Goal: Download file/media

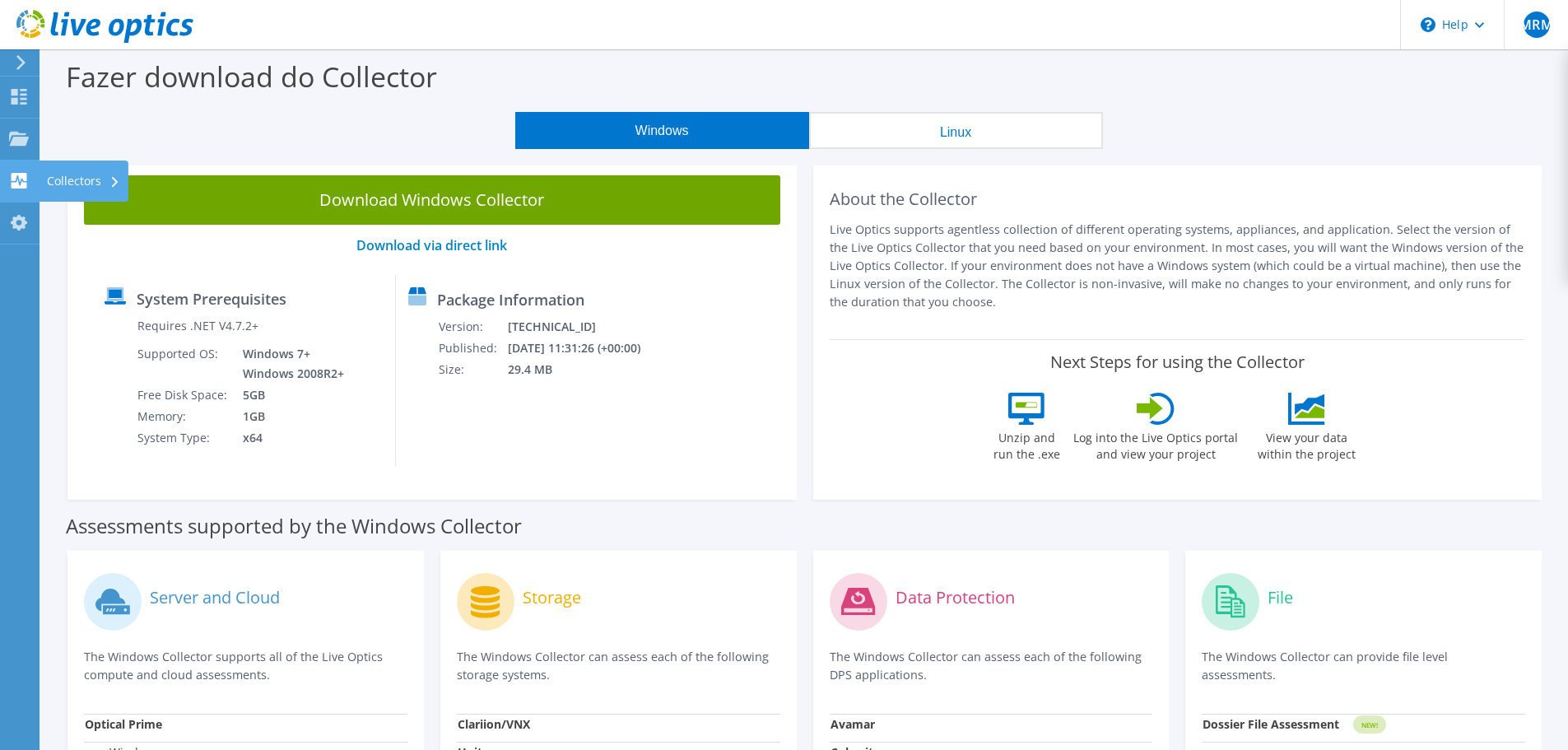
click at [15, 176] on use at bounding box center [19, 180] width 15 height 15
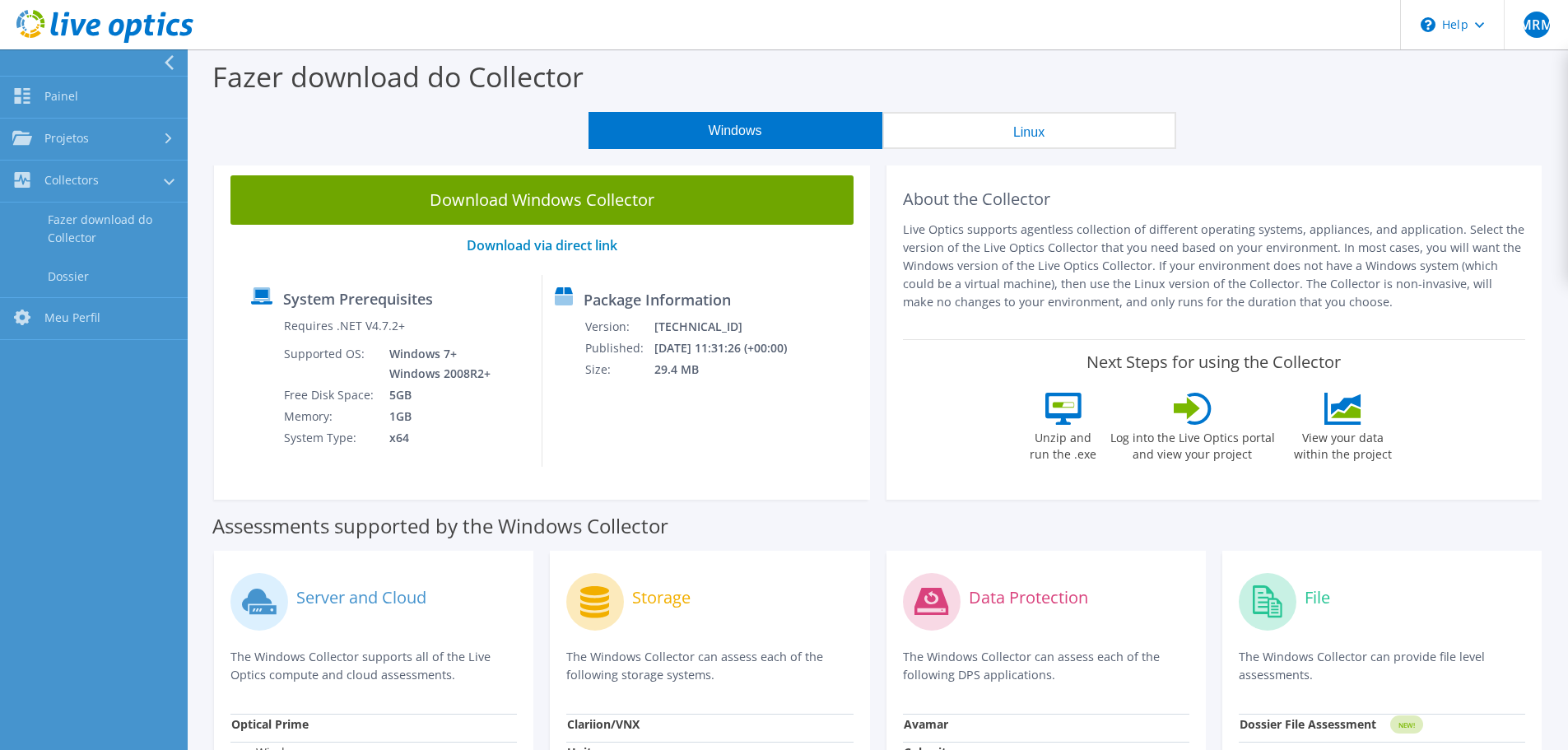
click at [348, 595] on label "Server and Cloud" at bounding box center [361, 597] width 130 height 16
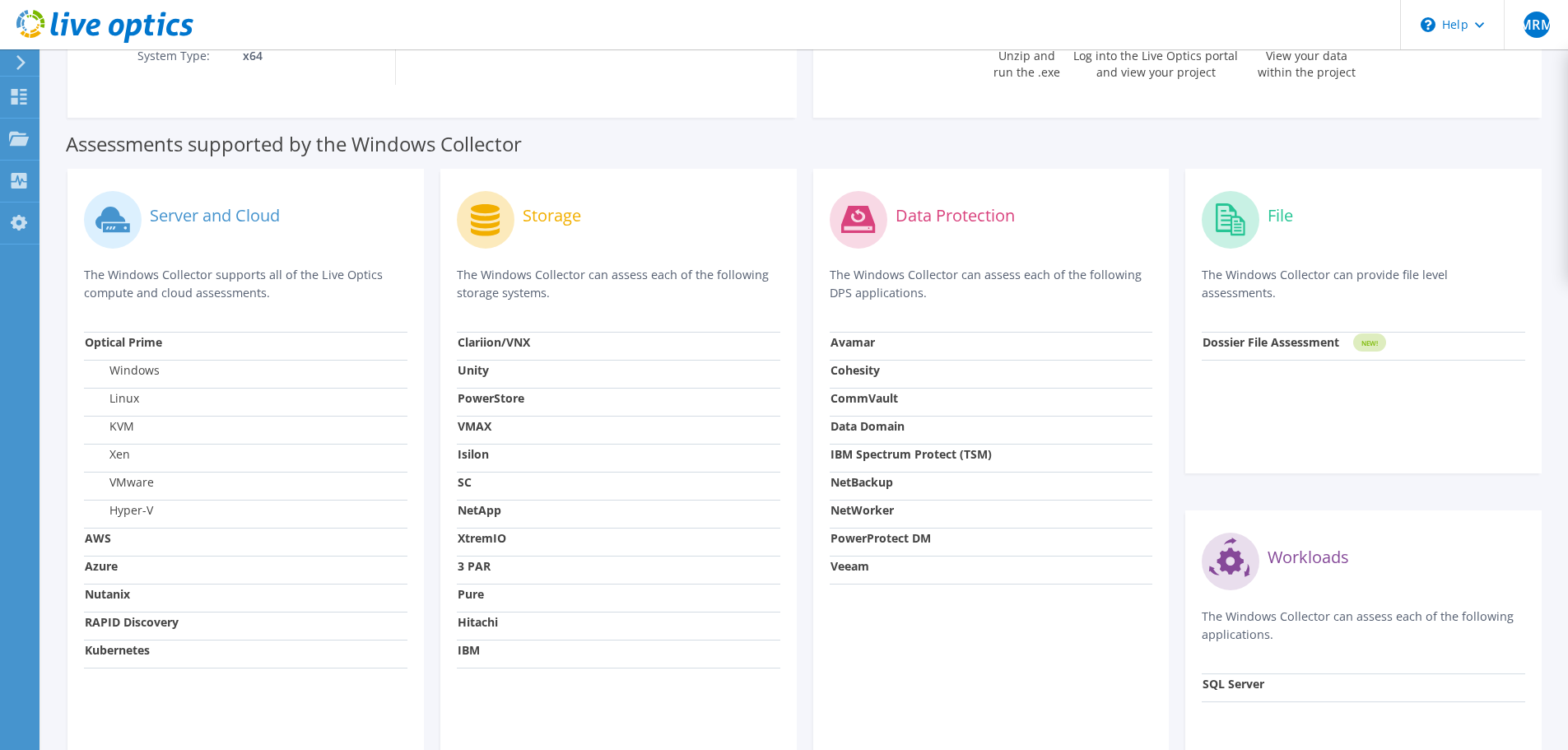
scroll to position [494, 0]
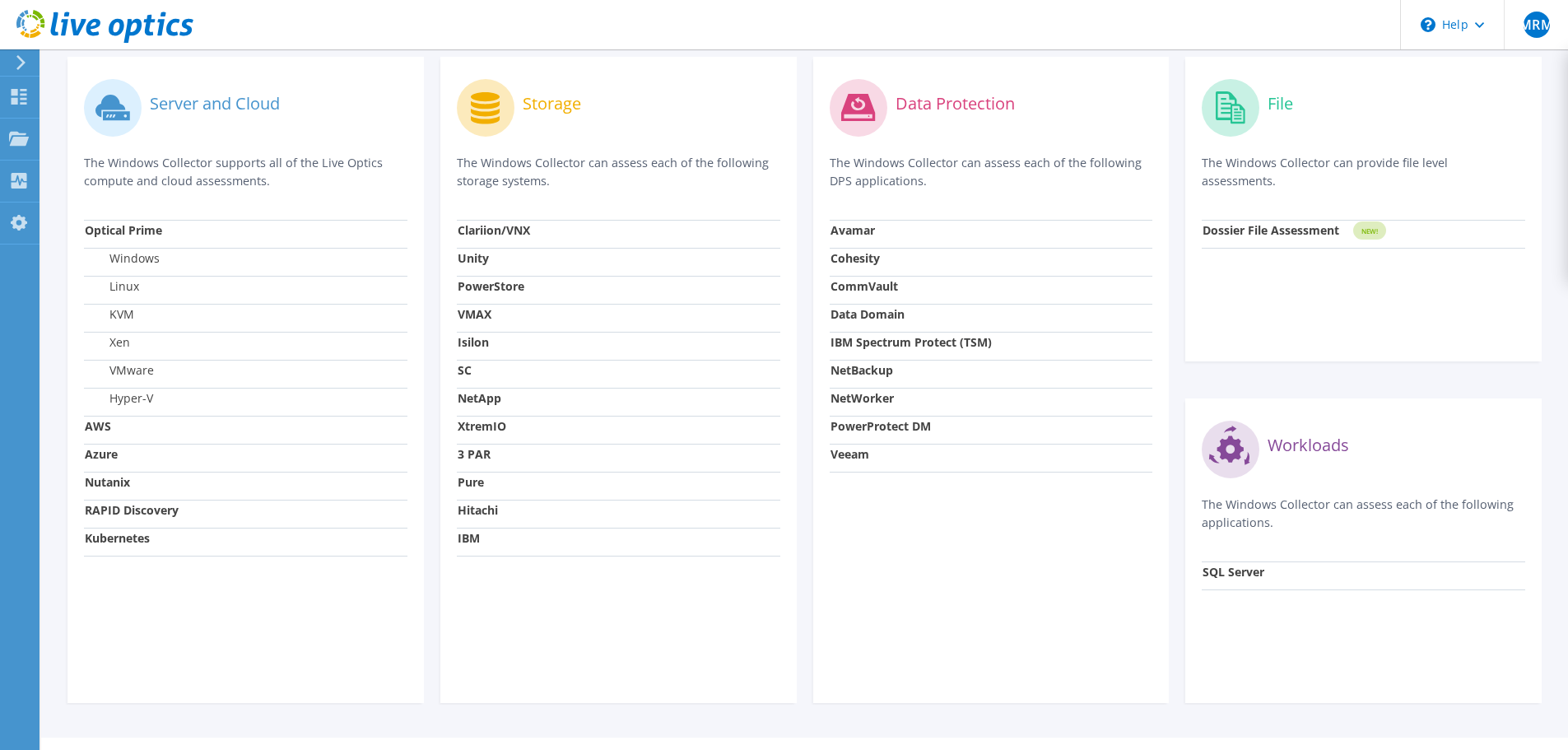
click at [145, 510] on strong "RAPID Discovery" at bounding box center [131, 510] width 94 height 15
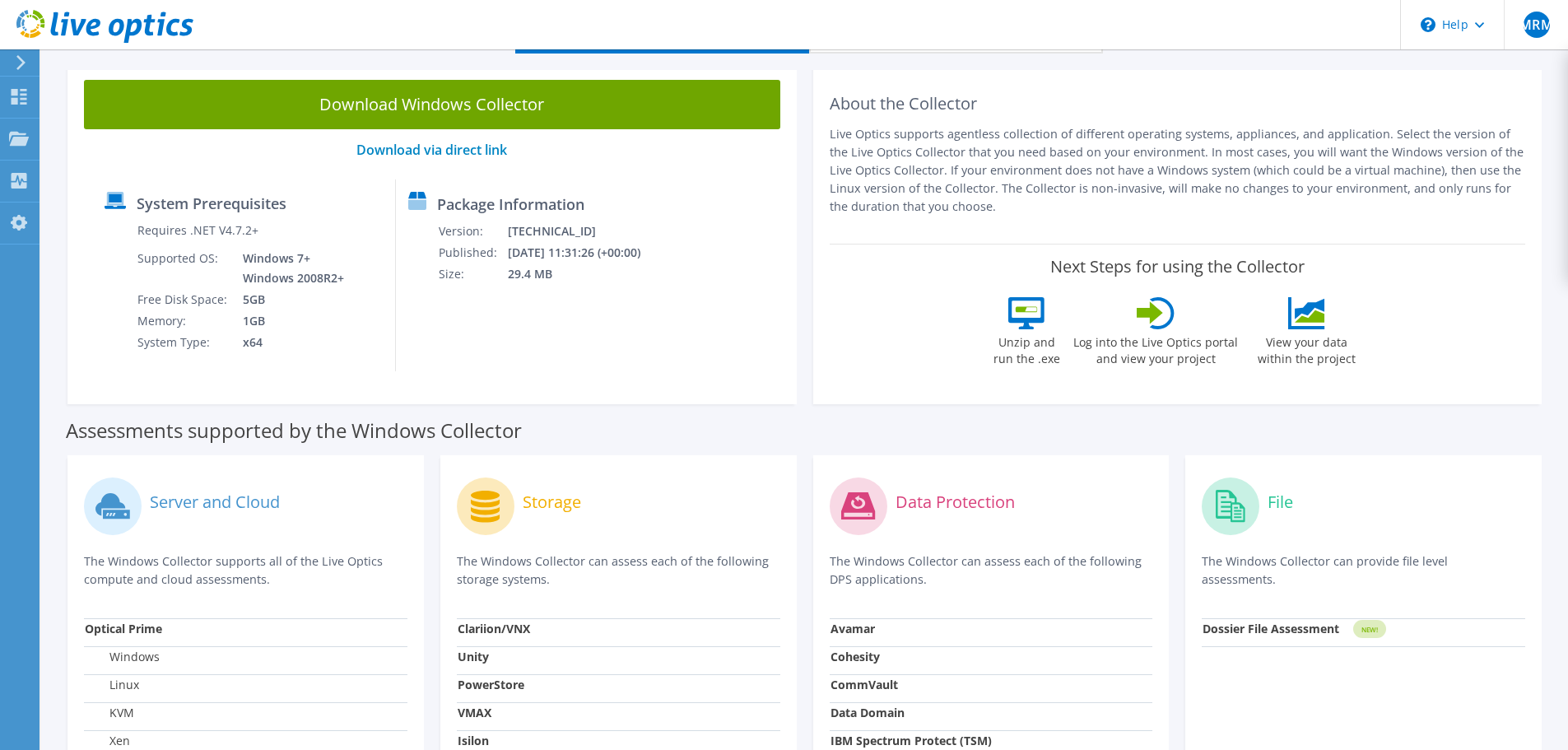
scroll to position [0, 0]
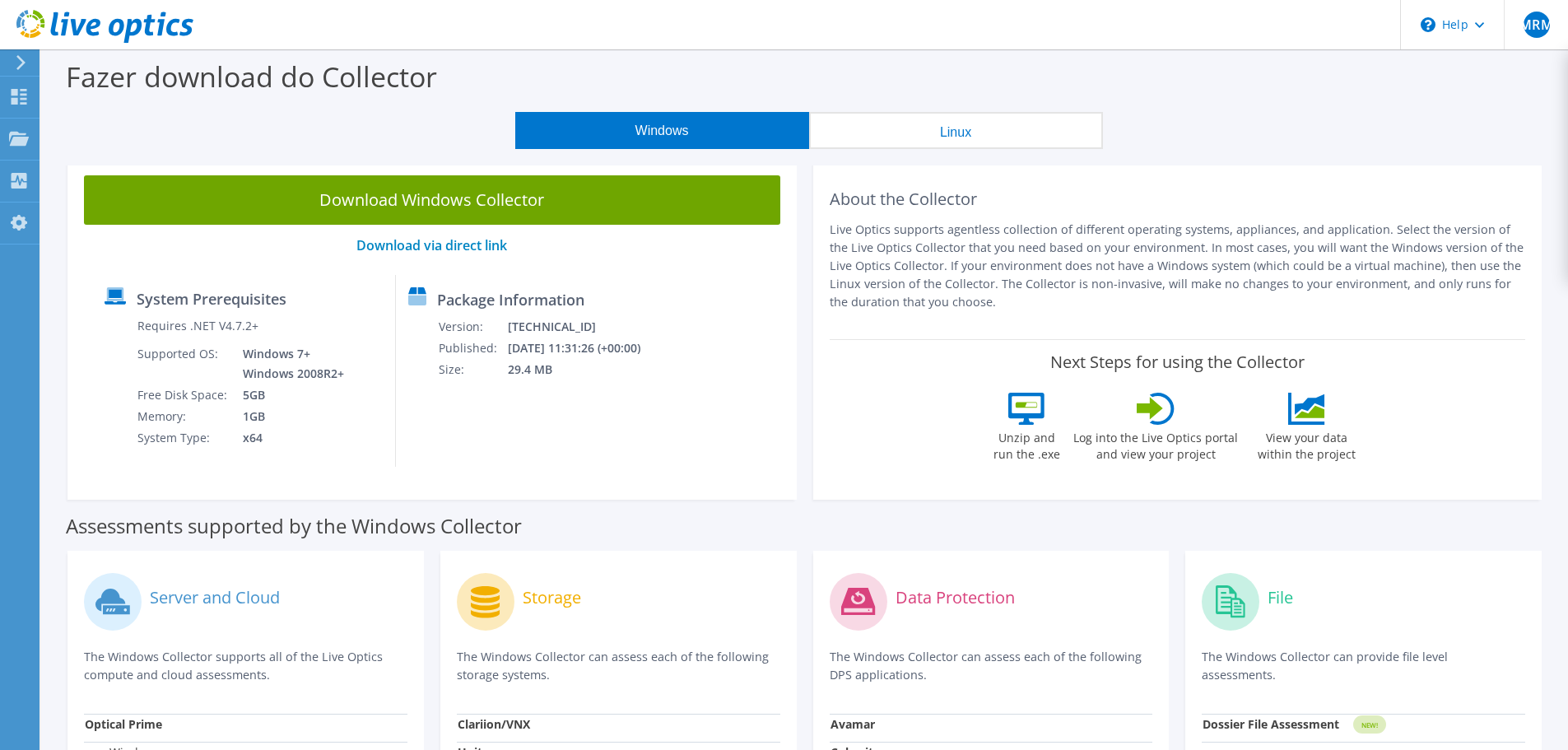
click at [21, 68] on icon at bounding box center [21, 63] width 12 height 15
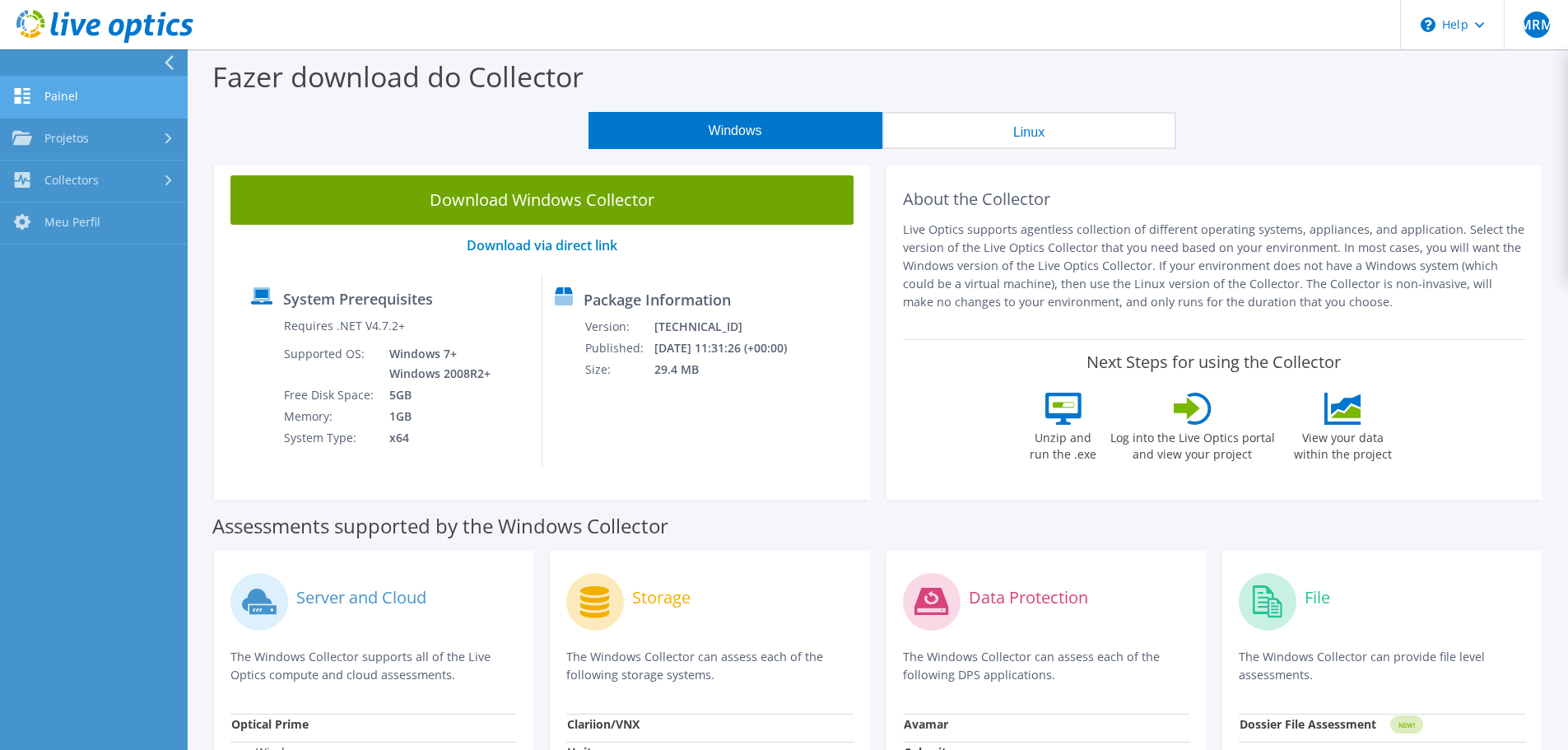
click at [79, 93] on link "Painel" at bounding box center [94, 98] width 188 height 42
